Goal: Task Accomplishment & Management: Manage account settings

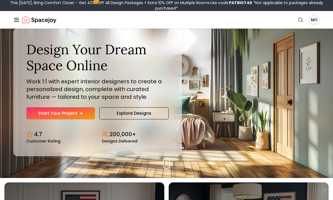
scroll to position [22, 0]
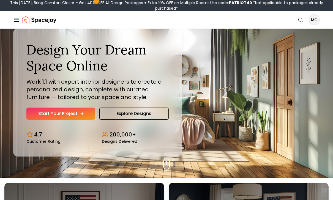
click at [81, 120] on link "Start Your Project" at bounding box center [60, 114] width 69 height 12
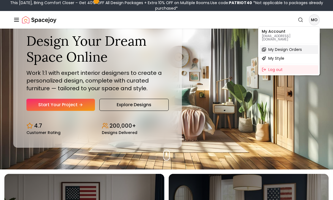
click at [299, 47] on span "My Design Orders" at bounding box center [285, 50] width 34 height 6
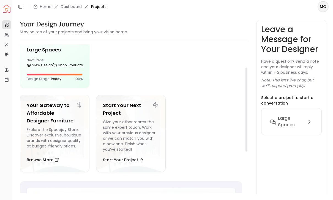
scroll to position [18, 0]
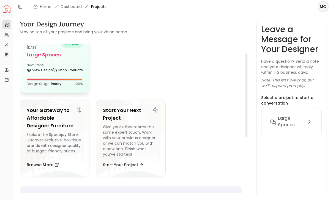
click at [68, 80] on div at bounding box center [54, 80] width 55 height 2
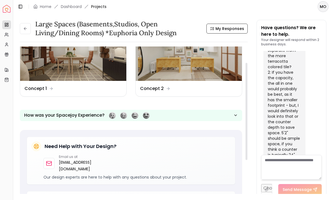
scroll to position [20, 0]
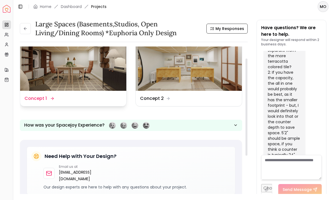
click at [71, 94] on div "Design Name Concept 1" at bounding box center [73, 98] width 106 height 15
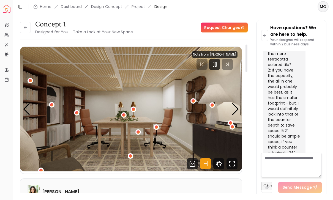
scroll to position [-1, 0]
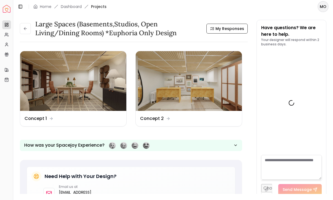
scroll to position [2630, 0]
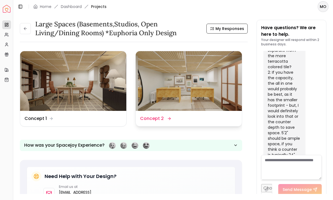
click at [213, 96] on img at bounding box center [189, 81] width 106 height 60
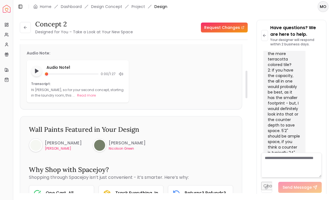
scroll to position [170, 0]
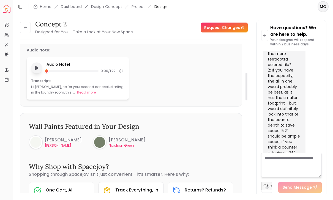
click at [33, 66] on button "Play audio note" at bounding box center [36, 67] width 11 height 11
click at [40, 145] on div at bounding box center [35, 142] width 11 height 11
click at [216, 1] on header "Toggle Sidebar Home Dashboard Design Concept Project Design MO" at bounding box center [173, 6] width 320 height 13
click at [32, 72] on button "Pause audio note" at bounding box center [37, 68] width 12 height 12
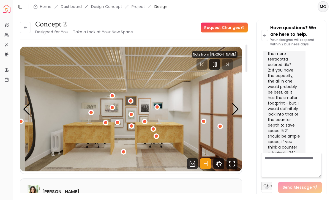
scroll to position [-1, 0]
click at [27, 27] on icon at bounding box center [25, 27] width 4 height 4
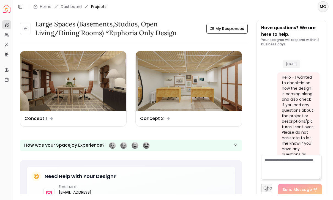
scroll to position [2630, 0]
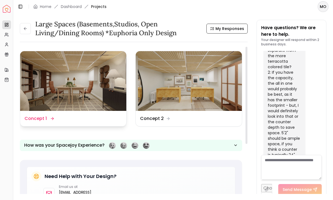
click at [90, 88] on img at bounding box center [73, 81] width 106 height 60
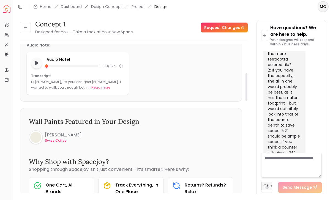
scroll to position [176, 0]
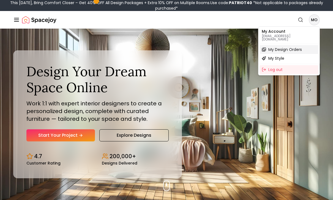
click at [305, 47] on div "My Design Orders" at bounding box center [289, 49] width 59 height 9
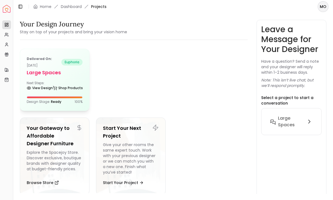
click at [48, 81] on div "Next Steps: View Design Shop Products" at bounding box center [55, 86] width 56 height 11
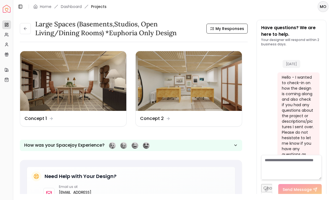
scroll to position [2630, 0]
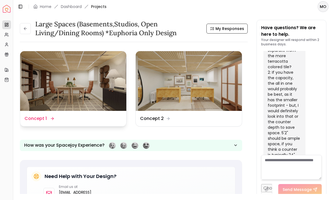
click at [89, 84] on img at bounding box center [73, 81] width 106 height 60
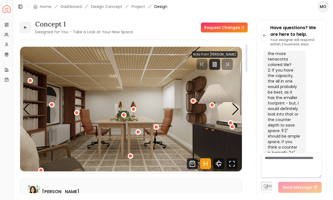
click at [22, 30] on button at bounding box center [25, 27] width 11 height 11
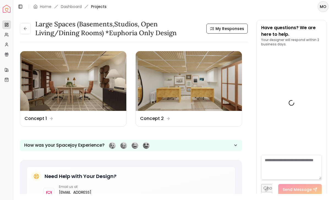
scroll to position [2630, 0]
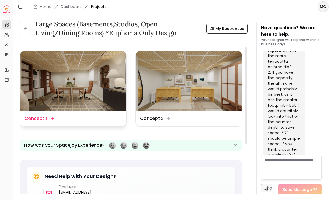
click at [110, 81] on img at bounding box center [73, 81] width 106 height 60
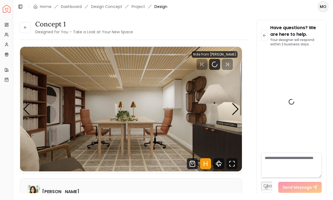
scroll to position [2632, 0]
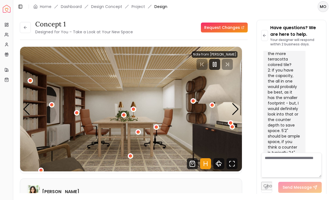
click at [231, 108] on img "1 / 6" at bounding box center [131, 109] width 222 height 125
click at [233, 111] on div "Next slide" at bounding box center [235, 109] width 7 height 12
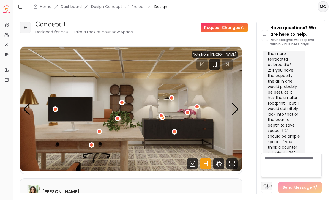
click at [21, 29] on button at bounding box center [25, 27] width 11 height 11
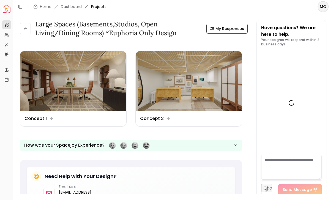
scroll to position [2630, 0]
click at [195, 93] on img at bounding box center [189, 81] width 106 height 60
